Goal: Check status: Check status

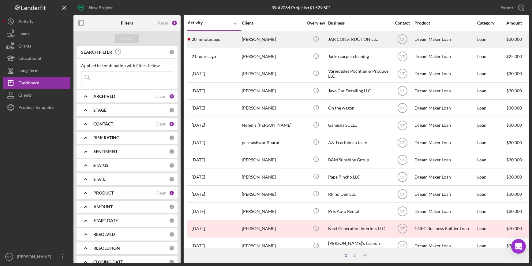
click at [199, 41] on time "20 minutes ago" at bounding box center [206, 39] width 29 height 5
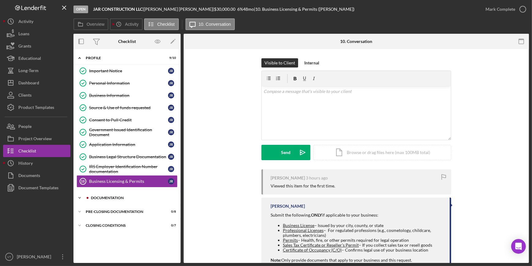
click at [79, 198] on icon "Icon/Expander" at bounding box center [80, 197] width 12 height 12
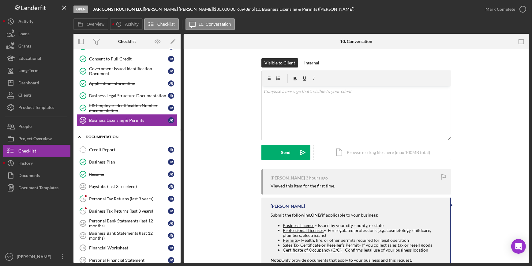
scroll to position [83, 0]
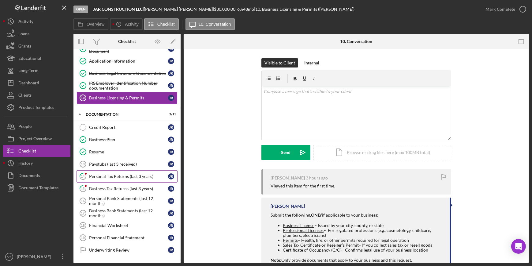
click at [98, 178] on link "14 Personal Tax Returns (last 3 years) J R" at bounding box center [127, 176] width 101 height 12
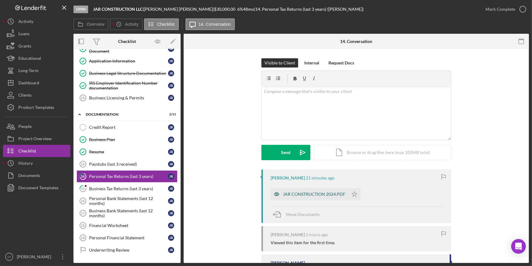
click at [299, 196] on div "JAR CONSTRUCTION 2024.PDF" at bounding box center [314, 193] width 62 height 5
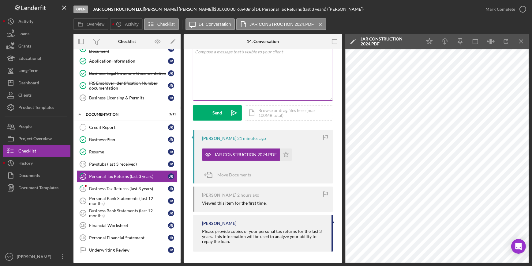
scroll to position [40, 0]
click at [508, 40] on polyline "button" at bounding box center [508, 41] width 2 height 2
click at [136, 186] on div "Business Tax Returns (last 3 years)" at bounding box center [128, 188] width 79 height 5
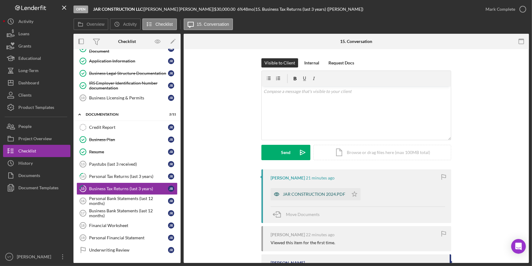
click at [288, 190] on div "JAR CONSTRUCTION 2024.PDF" at bounding box center [310, 194] width 78 height 12
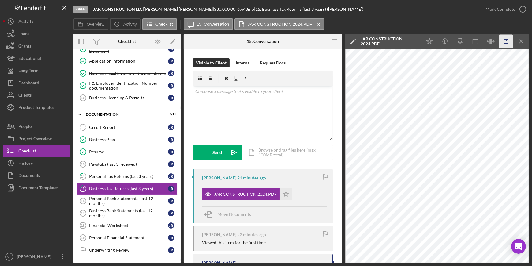
click at [504, 46] on icon "button" at bounding box center [507, 42] width 14 height 14
click at [28, 81] on div "Dashboard" at bounding box center [28, 84] width 21 height 14
